Goal: Submit feedback/report problem: Submit feedback/report problem

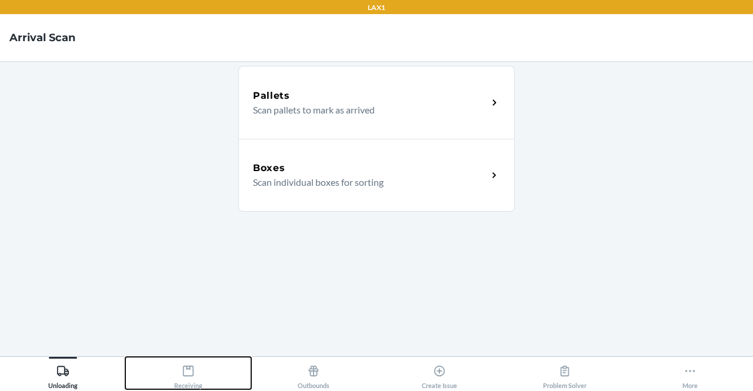
click at [193, 366] on icon at bounding box center [188, 371] width 13 height 13
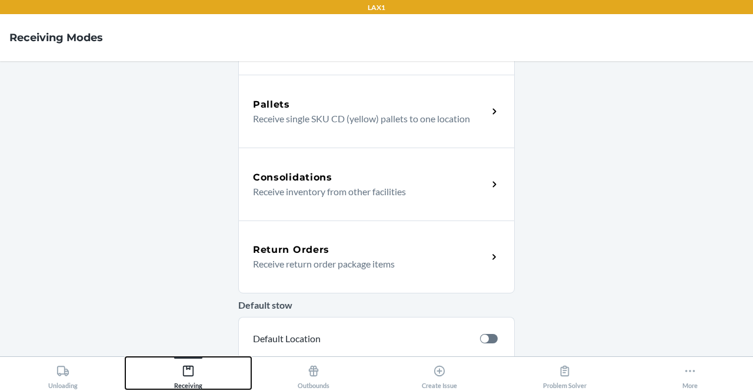
scroll to position [255, 0]
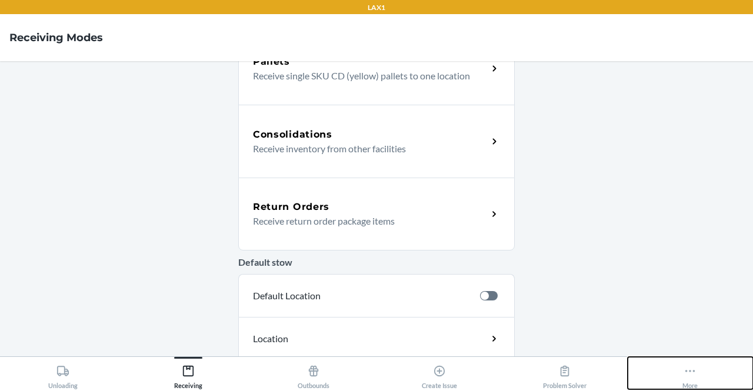
click at [686, 371] on icon at bounding box center [690, 371] width 10 height 2
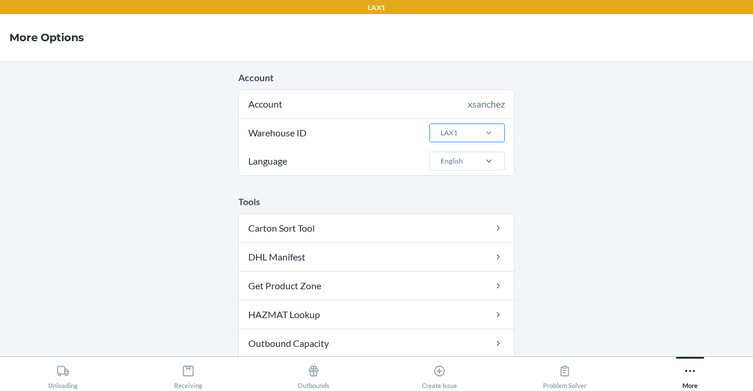
click at [476, 132] on div at bounding box center [489, 133] width 31 height 12
click at [441, 132] on input "Warehouse ID LAX1" at bounding box center [439, 133] width 1 height 11
click at [456, 280] on div "LAX1RS" at bounding box center [471, 272] width 64 height 22
click at [441, 138] on input "Warehouse ID option LAX1RS focused, 14 of 25. 25 results available. Use Up and …" at bounding box center [439, 133] width 1 height 11
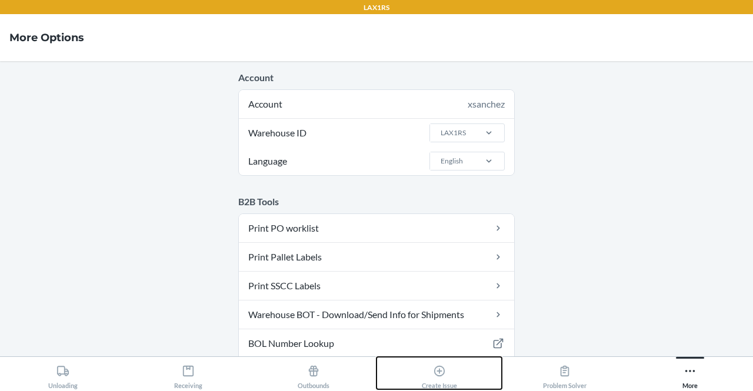
click at [459, 373] on button "Create Issue" at bounding box center [438, 373] width 125 height 32
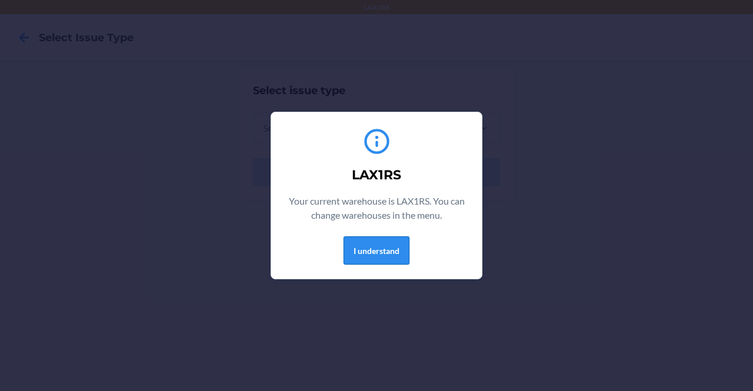
click at [352, 247] on button "I understand" at bounding box center [377, 250] width 66 height 28
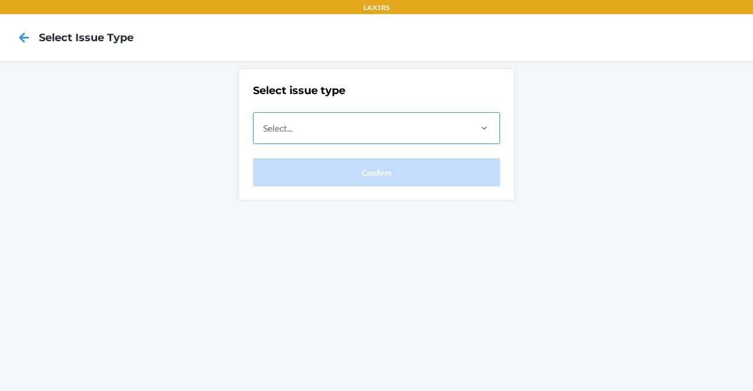
click at [407, 138] on div "Select..." at bounding box center [361, 128] width 215 height 31
click at [264, 135] on input "Select..." at bounding box center [263, 128] width 1 height 14
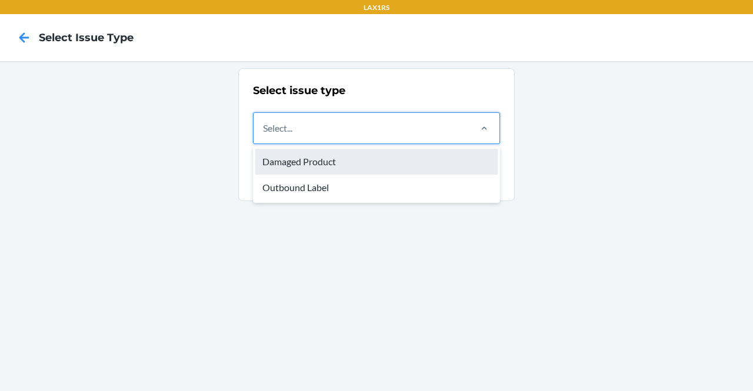
click at [382, 162] on div "Damaged Product" at bounding box center [376, 162] width 242 height 26
click at [264, 135] on input "option Damaged Product focused, 1 of 2. 2 results available. Use Up and Down to…" at bounding box center [263, 128] width 1 height 14
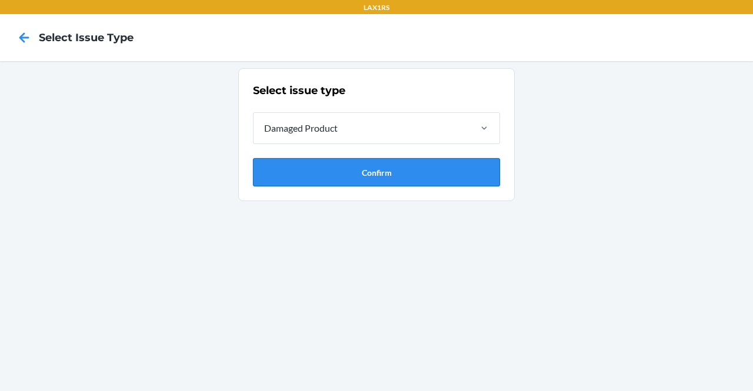
click at [388, 176] on button "Confirm" at bounding box center [376, 172] width 247 height 28
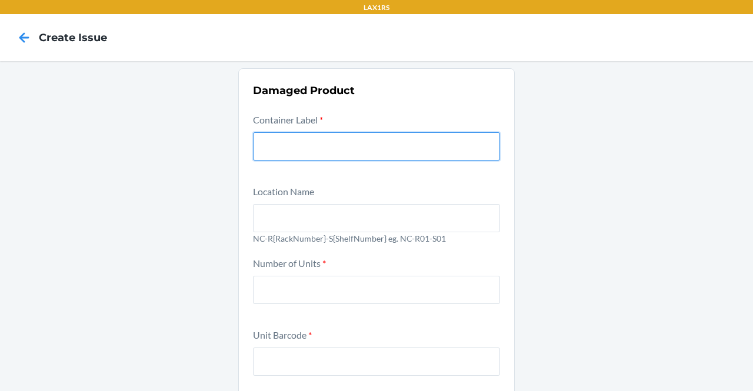
click at [298, 138] on input "text" at bounding box center [376, 146] width 247 height 28
paste input "9572666"
type input "9572666"
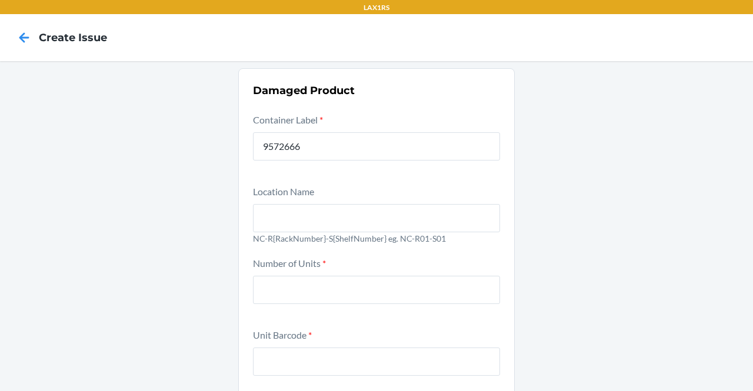
click at [305, 202] on div at bounding box center [376, 215] width 247 height 33
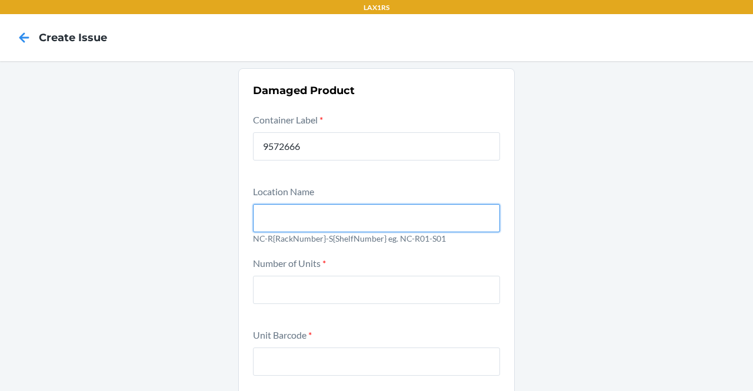
click at [305, 204] on input "text" at bounding box center [376, 218] width 247 height 28
click at [306, 211] on input "text" at bounding box center [376, 218] width 247 height 28
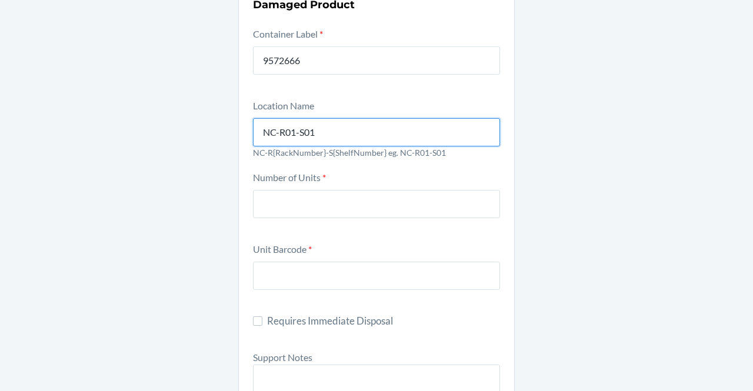
type input "NC-R01-S01"
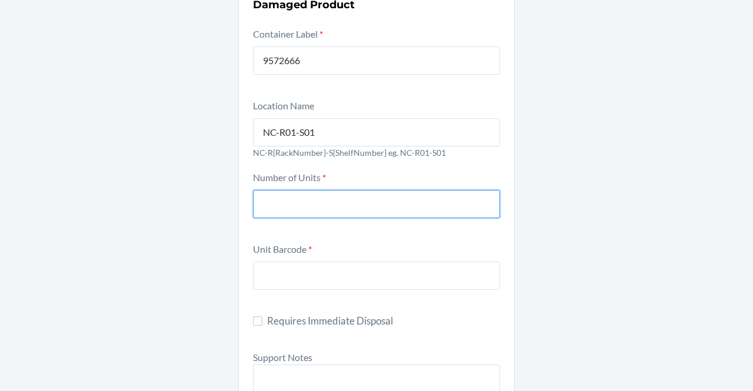
click at [311, 206] on input "number" at bounding box center [376, 204] width 247 height 28
type input "1"
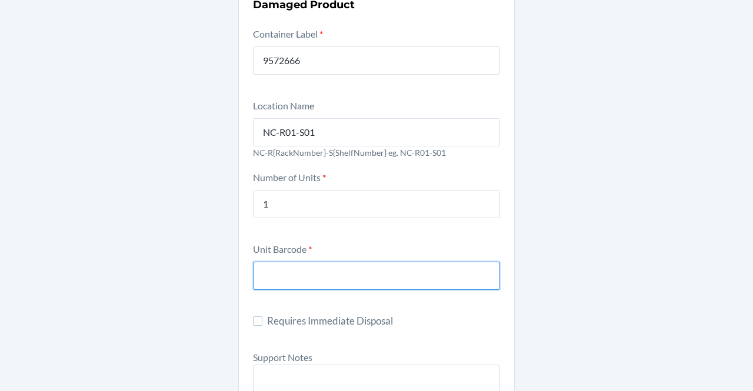
click at [329, 272] on input "text" at bounding box center [376, 276] width 247 height 28
paste input "843085131715"
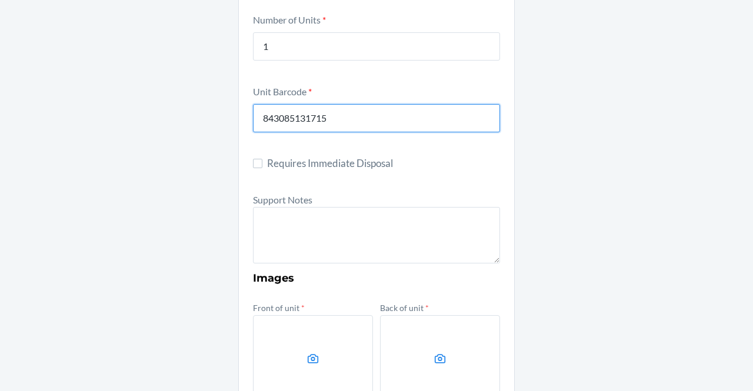
scroll to position [245, 0]
type input "843085131715"
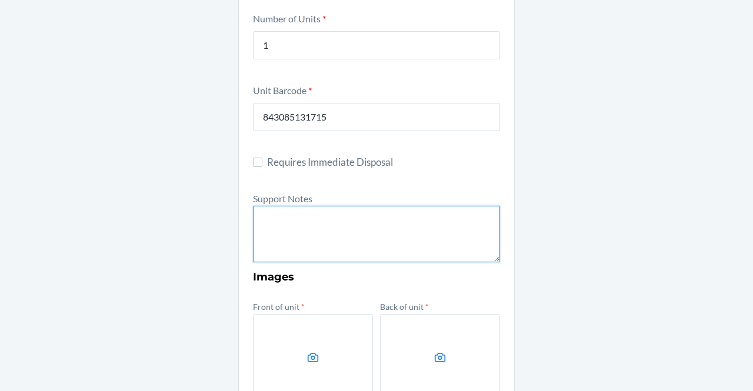
click at [321, 244] on textarea at bounding box center [376, 234] width 247 height 56
click at [335, 238] on textarea "FROM RESERVE STORAGE RS SKU: DTC SKU: FROM RESERVE STORAGE" at bounding box center [376, 234] width 247 height 56
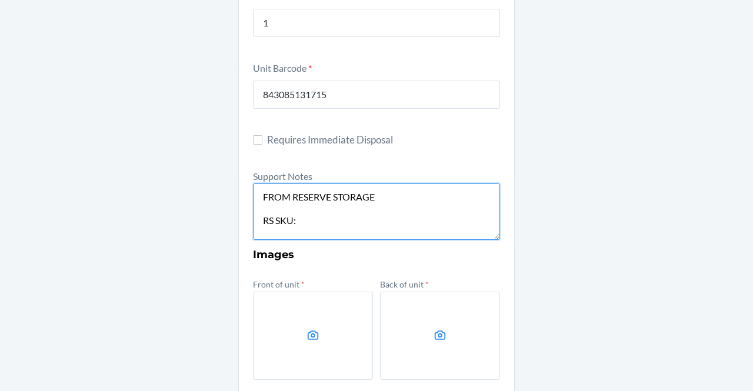
scroll to position [41, 0]
click at [396, 217] on textarea "FROM RESERVE STORAGE RS SKU: DTC SKU: FROM RESERVE STORAGE" at bounding box center [376, 212] width 247 height 56
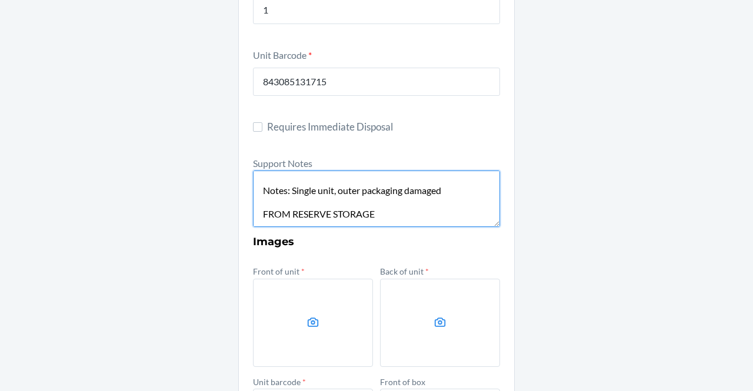
scroll to position [286, 0]
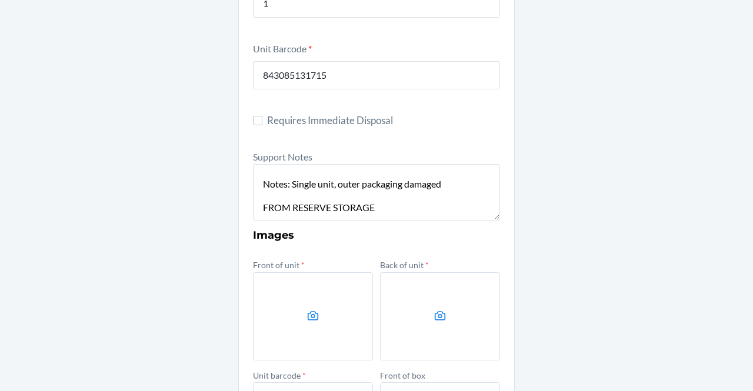
click at [310, 308] on label at bounding box center [313, 316] width 120 height 88
click at [0, 0] on input "file" at bounding box center [0, 0] width 0 height 0
click at [452, 325] on label at bounding box center [440, 316] width 120 height 88
click at [0, 0] on input "file" at bounding box center [0, 0] width 0 height 0
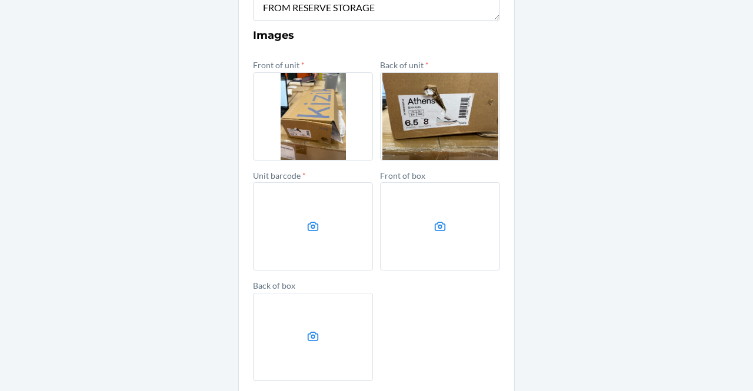
scroll to position [529, 0]
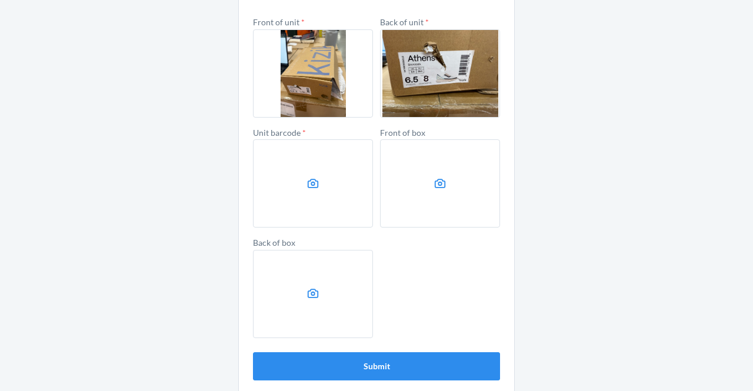
click at [312, 177] on icon at bounding box center [313, 184] width 14 height 14
click at [0, 0] on input "file" at bounding box center [0, 0] width 0 height 0
click at [460, 194] on label at bounding box center [440, 183] width 120 height 88
click at [0, 0] on input "file" at bounding box center [0, 0] width 0 height 0
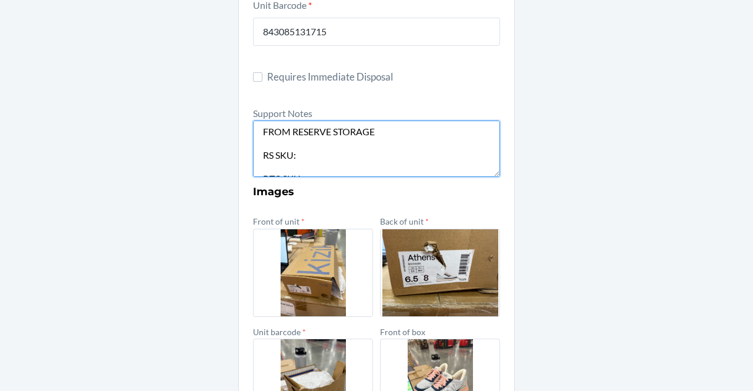
scroll to position [1, 0]
click at [308, 157] on textarea "FROM RESERVE STORAGE RS SKU: DTC SKU: Notes: Single unit, outer packaging damag…" at bounding box center [376, 149] width 247 height 56
paste textarea "DRKY8GG6YGL"
click at [291, 156] on textarea "FROM RESERVE STORAGE RS SKU: DRKY8GG6YGL DTC SKU: Notes: Single unit, outer pac…" at bounding box center [376, 149] width 247 height 56
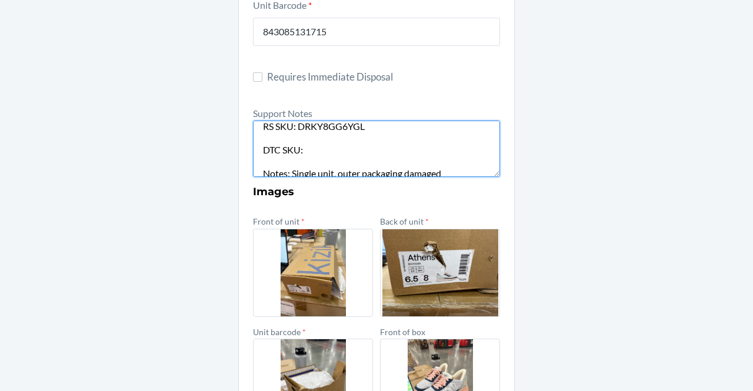
click at [391, 149] on textarea "FROM RESERVE STORAGE RS SKU: DRKY8GG6YGL DTC SKU: Notes: Single unit, outer pac…" at bounding box center [376, 149] width 247 height 56
paste textarea "DAQ3UNZTB7Z"
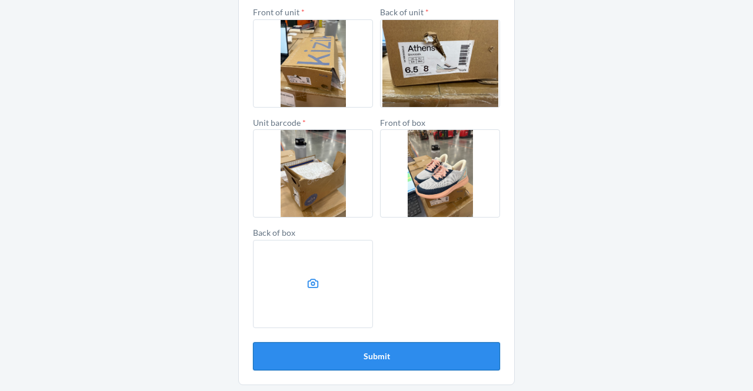
type textarea "FROM RESERVE STORAGE RS SKU: DRKY8GG6YGL DTC SKU:DAQ3UNZTB7Z Notes: Single unit…"
click at [385, 355] on button "Submit" at bounding box center [376, 356] width 247 height 28
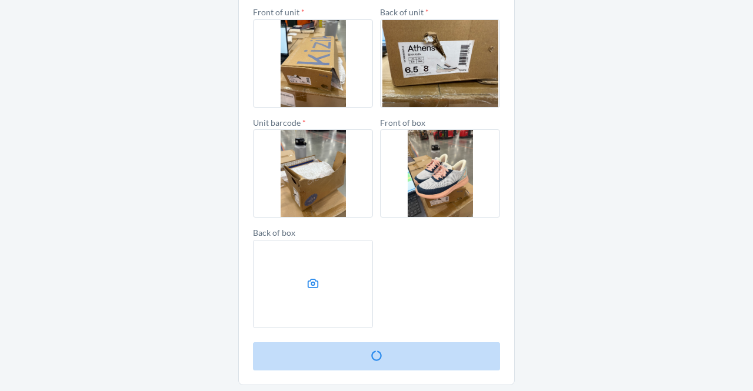
scroll to position [0, 0]
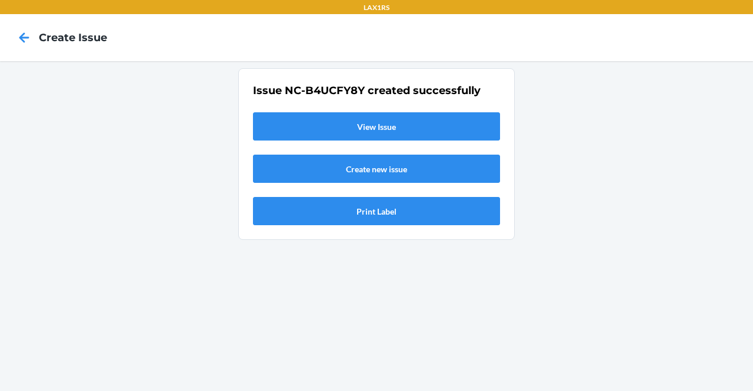
click at [473, 135] on link "View Issue" at bounding box center [376, 126] width 247 height 28
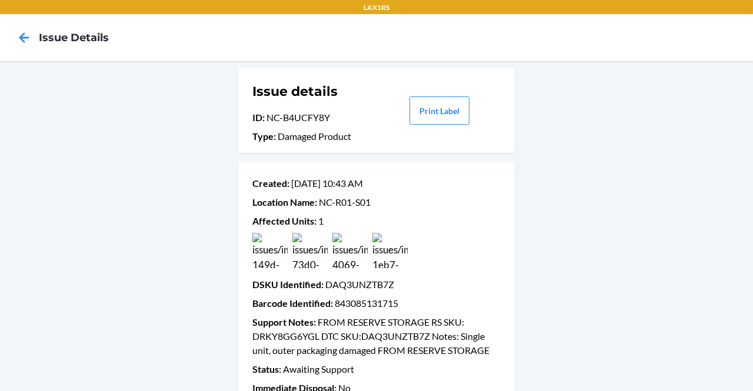
scroll to position [20, 0]
